Goal: Communication & Community: Answer question/provide support

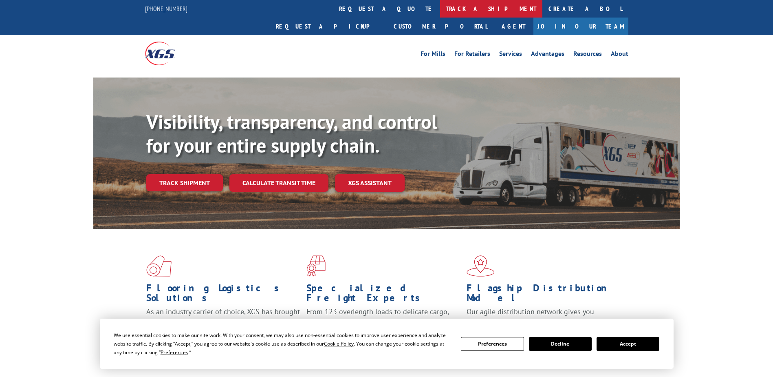
click at [440, 7] on link "track a shipment" at bounding box center [491, 9] width 102 height 18
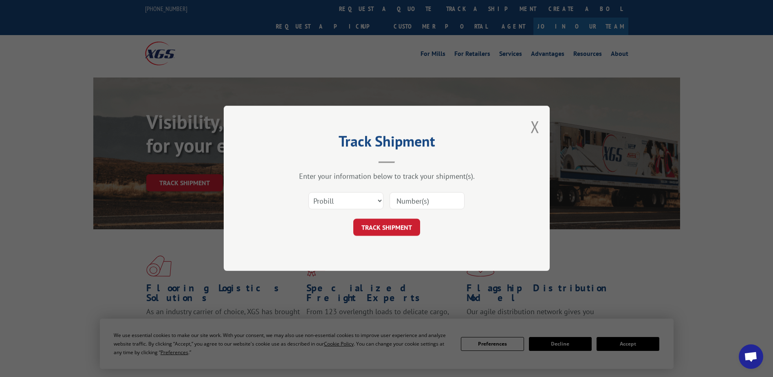
click at [417, 200] on input at bounding box center [427, 200] width 75 height 17
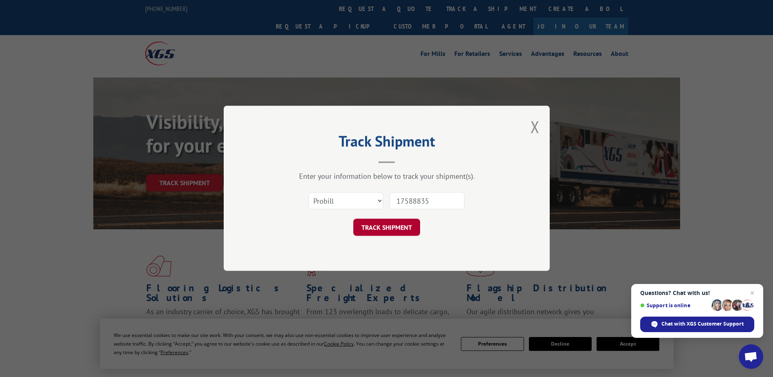
type input "17588835"
click at [397, 221] on button "TRACK SHIPMENT" at bounding box center [386, 227] width 67 height 17
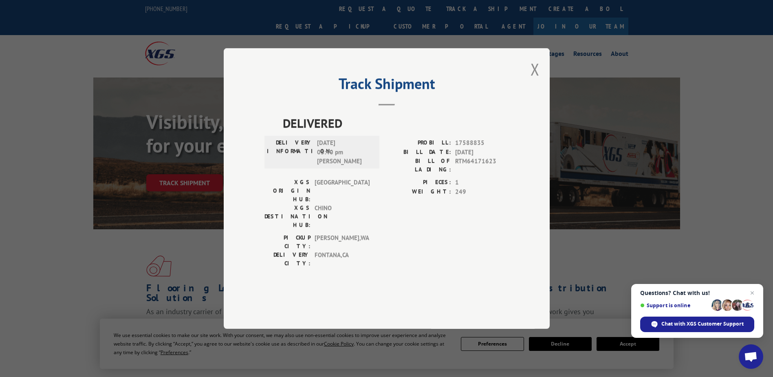
click at [84, 220] on div "Track Shipment DELIVERED DELIVERY INFORMATION: [DATE] 03:40 pm [PERSON_NAME]: 1…" at bounding box center [386, 188] width 773 height 377
click at [688, 323] on span "Chat with XGS Customer Support" at bounding box center [703, 323] width 82 height 7
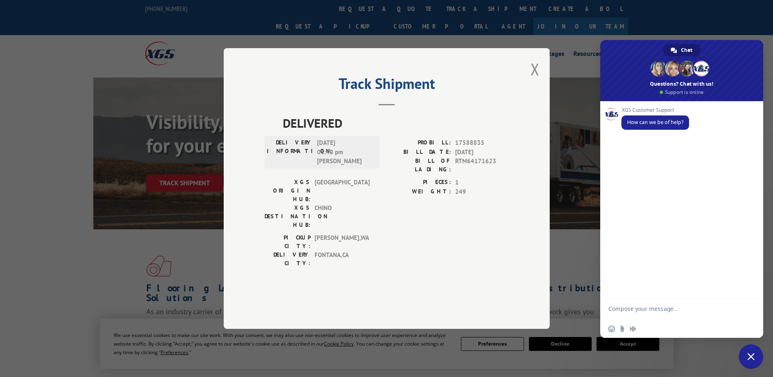
click at [661, 311] on textarea "Compose your message..." at bounding box center [673, 312] width 129 height 15
click at [722, 309] on textarea "Good morning, can you you please confirm if this material has been returned to …" at bounding box center [673, 309] width 129 height 22
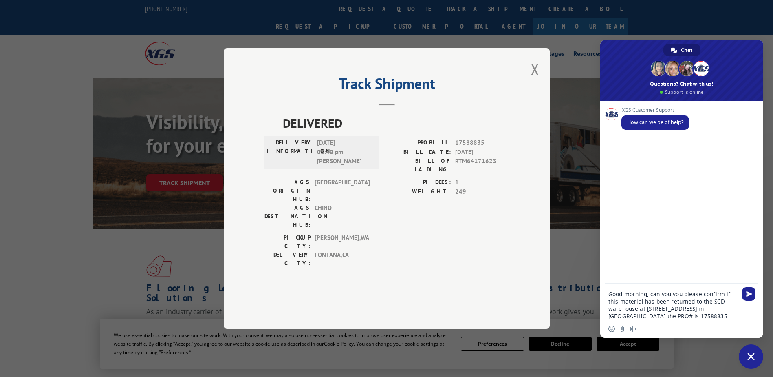
type textarea "Good morning, can you you please confirm if this material has been returned to …"
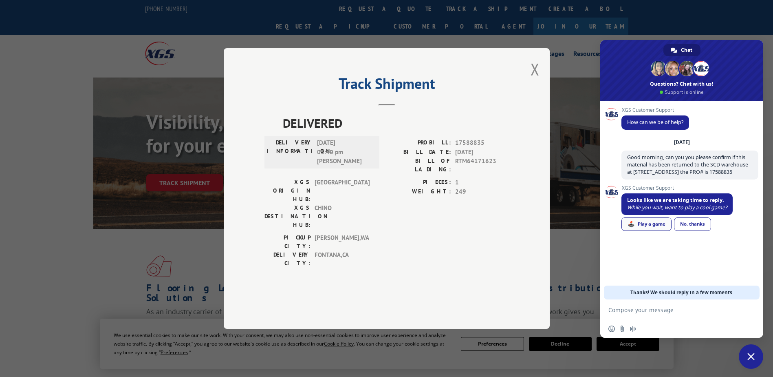
click at [640, 231] on div "🕹️ Play a game" at bounding box center [647, 223] width 50 height 13
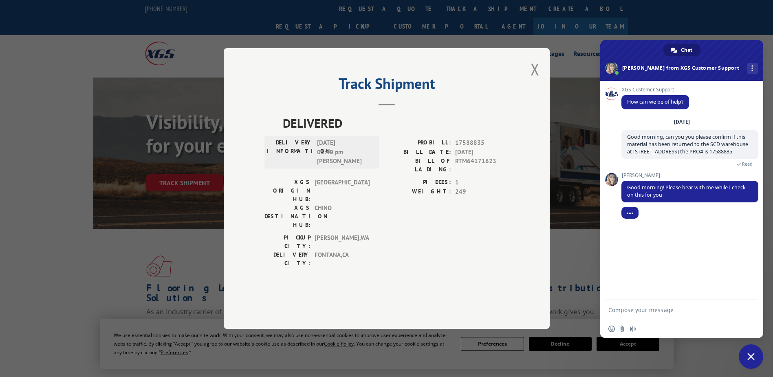
click at [643, 311] on textarea "Compose your message..." at bounding box center [673, 309] width 129 height 7
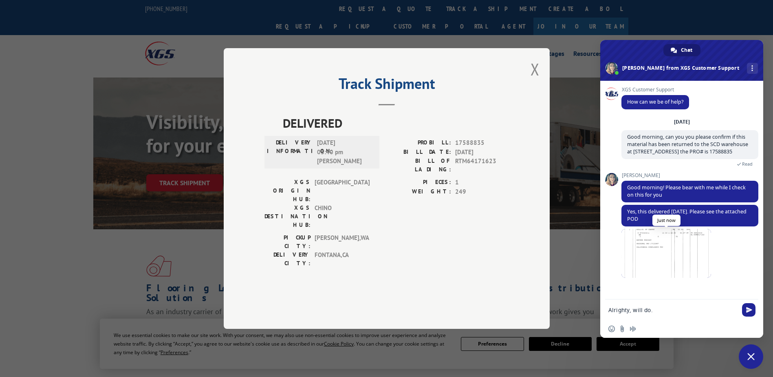
type textarea "Alrighty, will do."
click at [684, 259] on span at bounding box center [667, 253] width 90 height 49
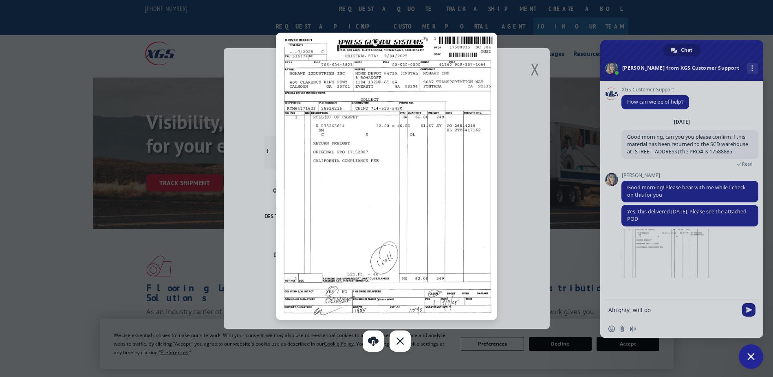
click at [666, 311] on div at bounding box center [386, 188] width 773 height 377
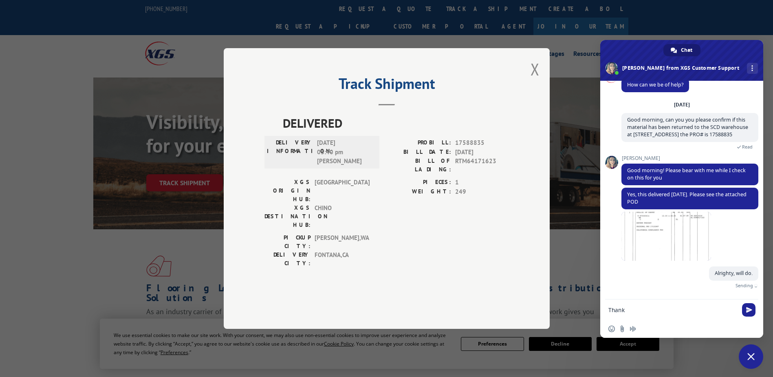
scroll to position [15, 0]
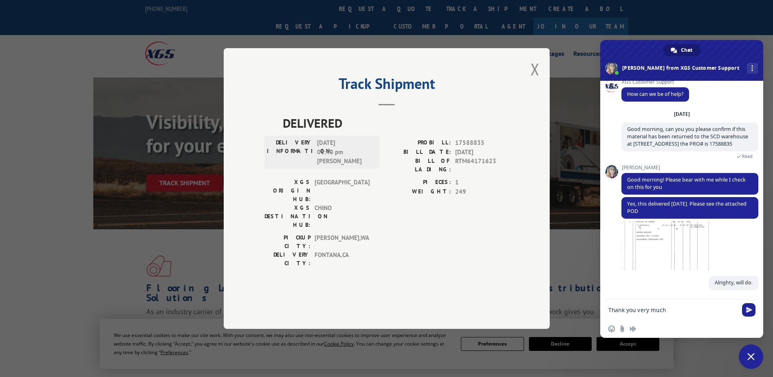
type textarea "Thank you very much!"
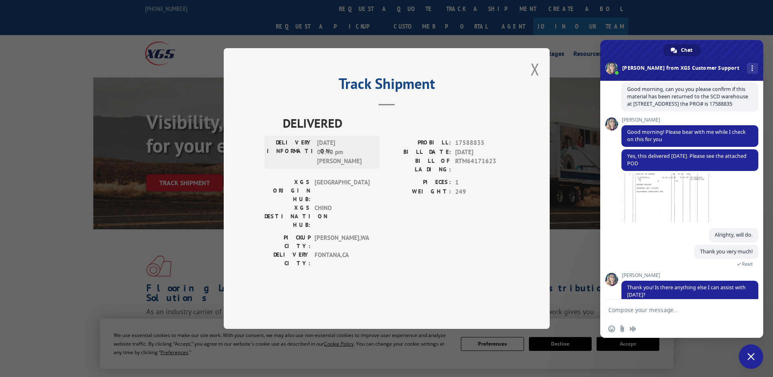
scroll to position [83, 0]
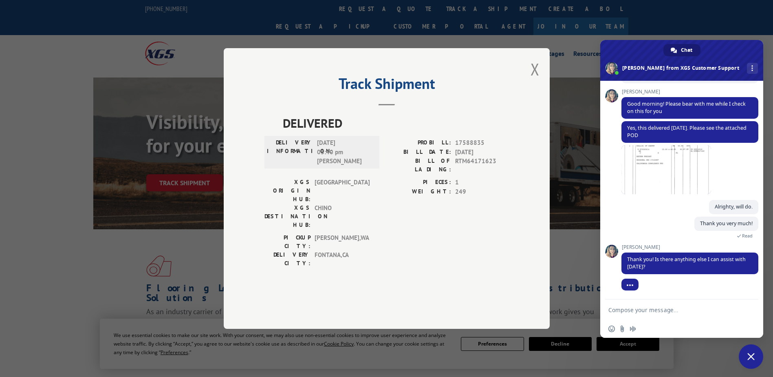
click at [633, 311] on textarea "Compose your message..." at bounding box center [673, 309] width 129 height 7
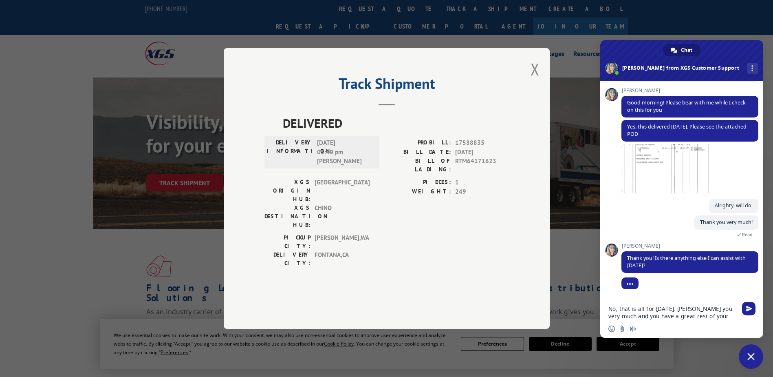
type textarea "No, that is all for [DATE]. Thank you very much and you have a great rest of yo…"
click at [717, 315] on textarea "No, that is all for [DATE]. Thank you very much and you have a great rest of yo…" at bounding box center [673, 312] width 129 height 15
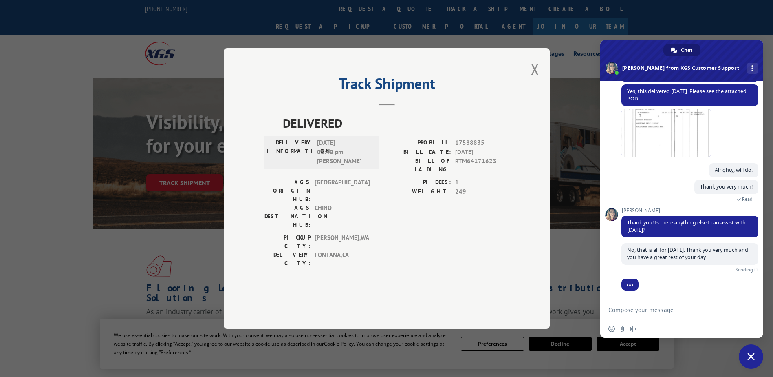
scroll to position [110, 0]
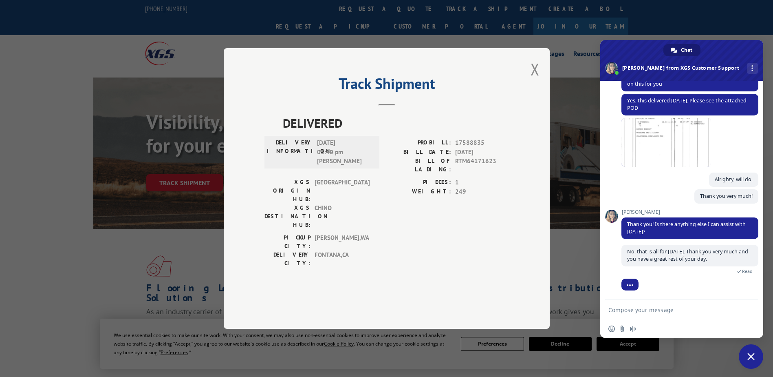
click at [612, 214] on span at bounding box center [611, 216] width 13 height 13
click at [614, 214] on span at bounding box center [611, 216] width 13 height 13
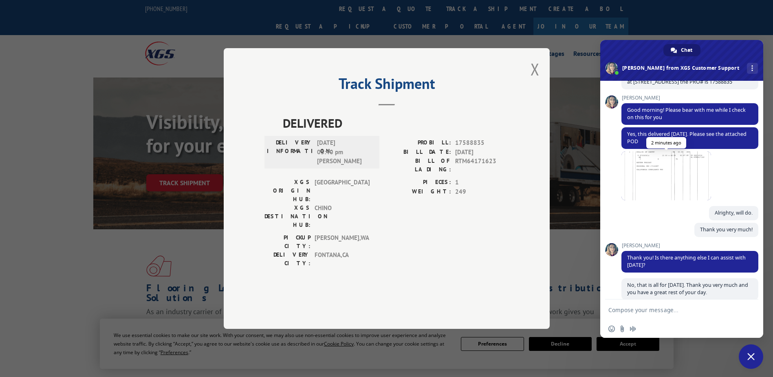
click at [680, 192] on span at bounding box center [667, 175] width 90 height 49
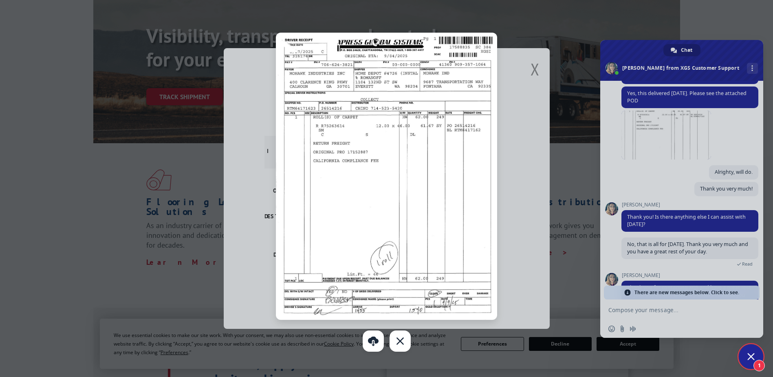
scroll to position [82, 0]
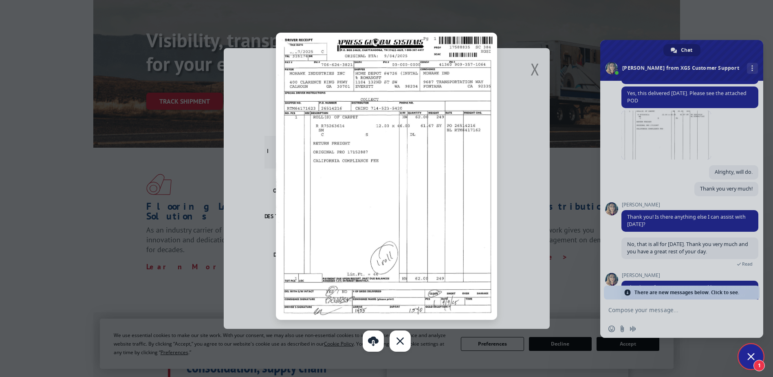
click at [393, 195] on img at bounding box center [387, 176] width 222 height 287
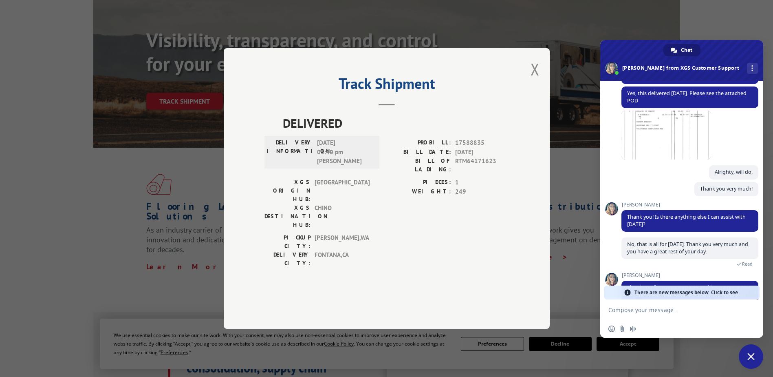
click at [537, 227] on div "Track Shipment DELIVERED DELIVERY INFORMATION: [DATE] 03:40 pm [PERSON_NAME]: 1…" at bounding box center [387, 188] width 326 height 281
click at [640, 208] on span "[PERSON_NAME]" at bounding box center [690, 205] width 137 height 6
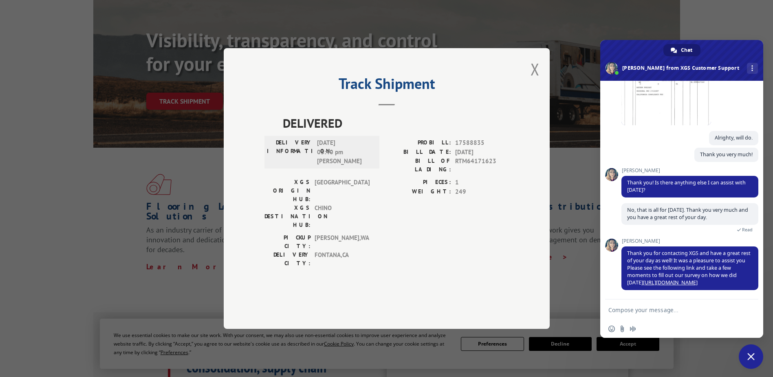
scroll to position [159, 0]
click at [668, 284] on link "[URL][DOMAIN_NAME]" at bounding box center [670, 282] width 55 height 7
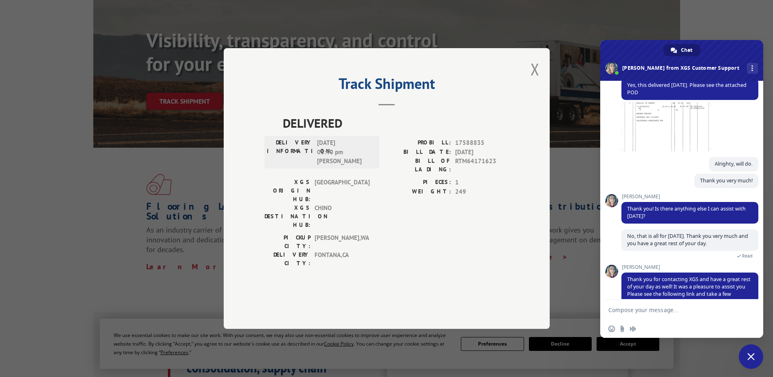
scroll to position [0, 0]
